Goal: Task Accomplishment & Management: Complete application form

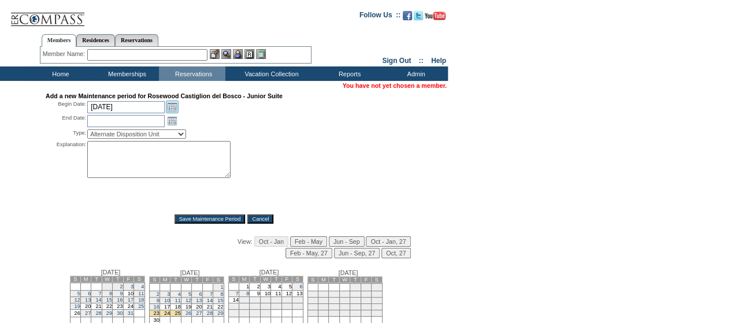
click at [171, 110] on link "Open the calendar popup." at bounding box center [172, 107] width 13 height 13
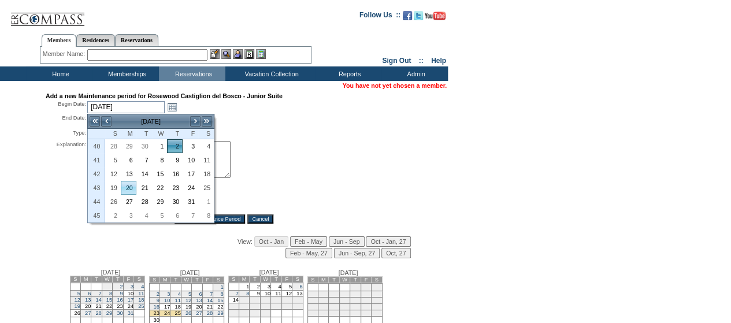
click at [126, 186] on link "20" at bounding box center [128, 187] width 14 height 13
type input "[DATE]"
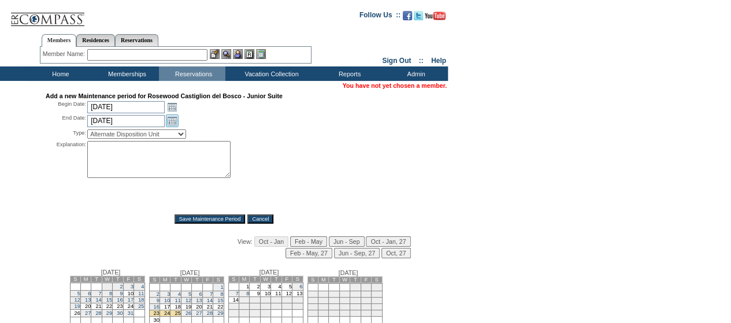
click at [169, 123] on link "Open the calendar popup." at bounding box center [172, 120] width 13 height 13
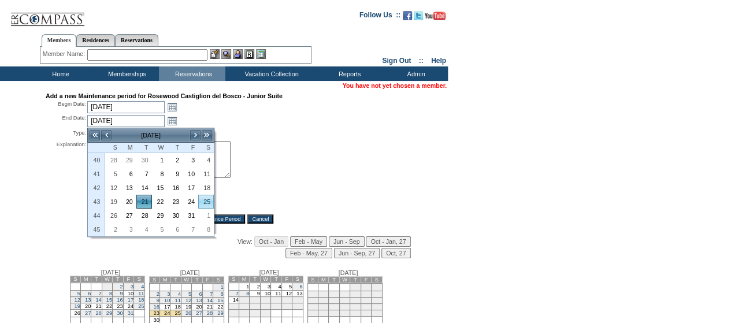
click at [206, 201] on link "25" at bounding box center [206, 201] width 14 height 13
type input "[DATE]"
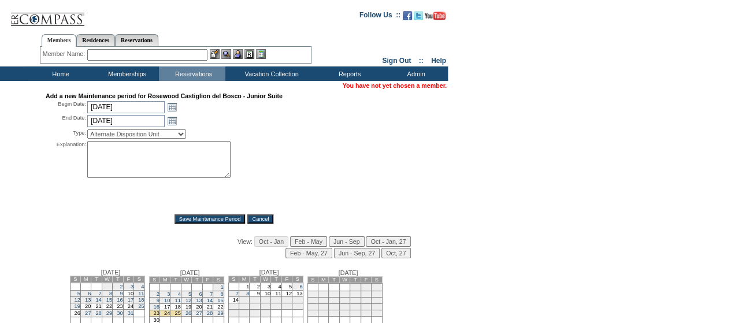
click at [150, 137] on select "Alternate Disposition Unit Business Hold Disposition Exclusive Alliance Partner…" at bounding box center [136, 133] width 99 height 9
select select "PropMaintInventoryRelease"
click at [87, 131] on select "Alternate Disposition Unit Business Hold Disposition Exclusive Alliance Partner…" at bounding box center [136, 133] width 99 height 9
click at [109, 162] on textarea at bounding box center [158, 159] width 143 height 37
paste textarea "strategic inventory blocks, reach out to AU for more info - mm"
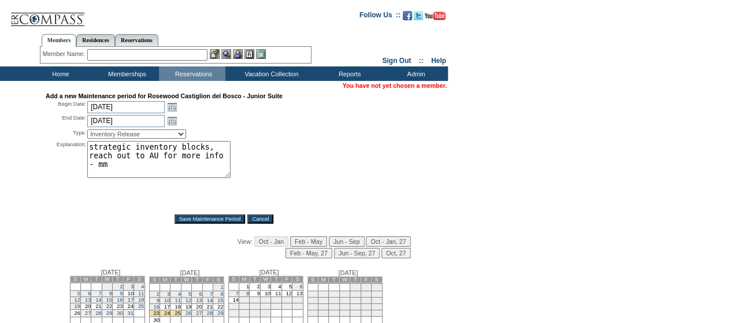
type textarea "strategic inventory blocks, reach out to AU for more info - mm"
click at [199, 219] on input "Save Maintenance Period" at bounding box center [210, 218] width 71 height 9
click at [199, 220] on input "Save Maintenance Period" at bounding box center [210, 218] width 71 height 9
click at [173, 105] on link "Open the calendar popup." at bounding box center [172, 107] width 13 height 13
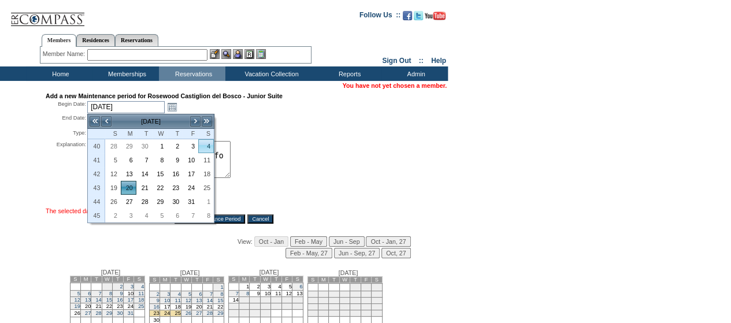
click at [212, 146] on link "4" at bounding box center [206, 146] width 14 height 13
type input "[DATE]"
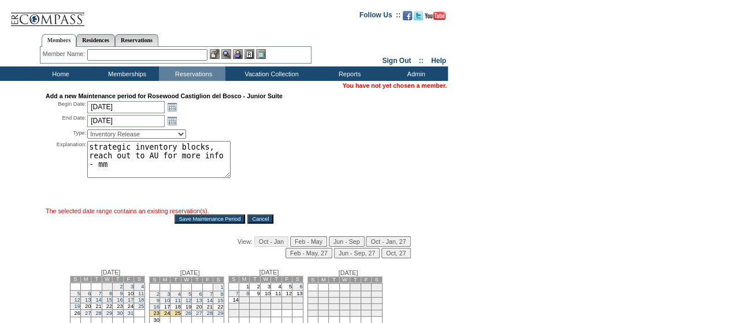
click at [194, 221] on input "Save Maintenance Period" at bounding box center [210, 218] width 71 height 9
click at [172, 108] on link "Open the calendar popup." at bounding box center [172, 107] width 13 height 13
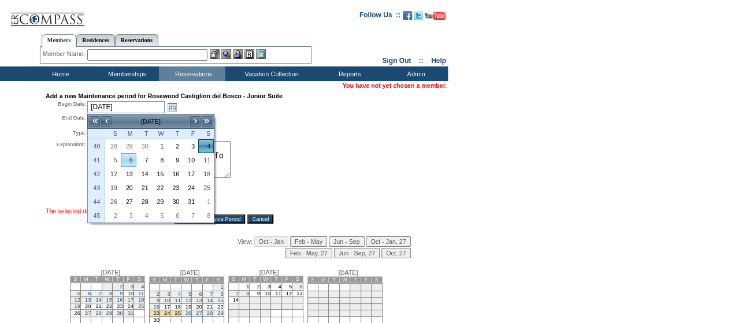
click at [123, 161] on link "6" at bounding box center [128, 160] width 14 height 13
type input "[DATE]"
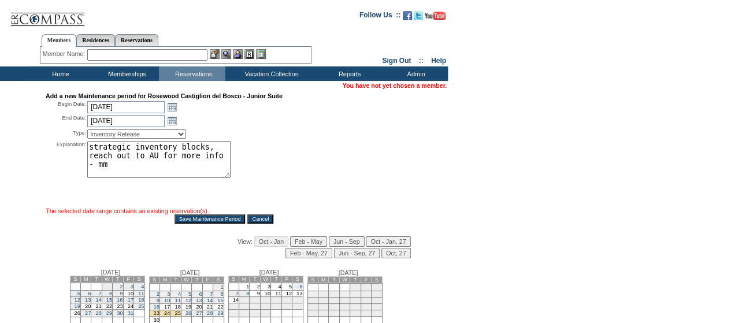
click at [199, 219] on input "Save Maintenance Period" at bounding box center [210, 218] width 71 height 9
